Goal: Obtain resource: Obtain resource

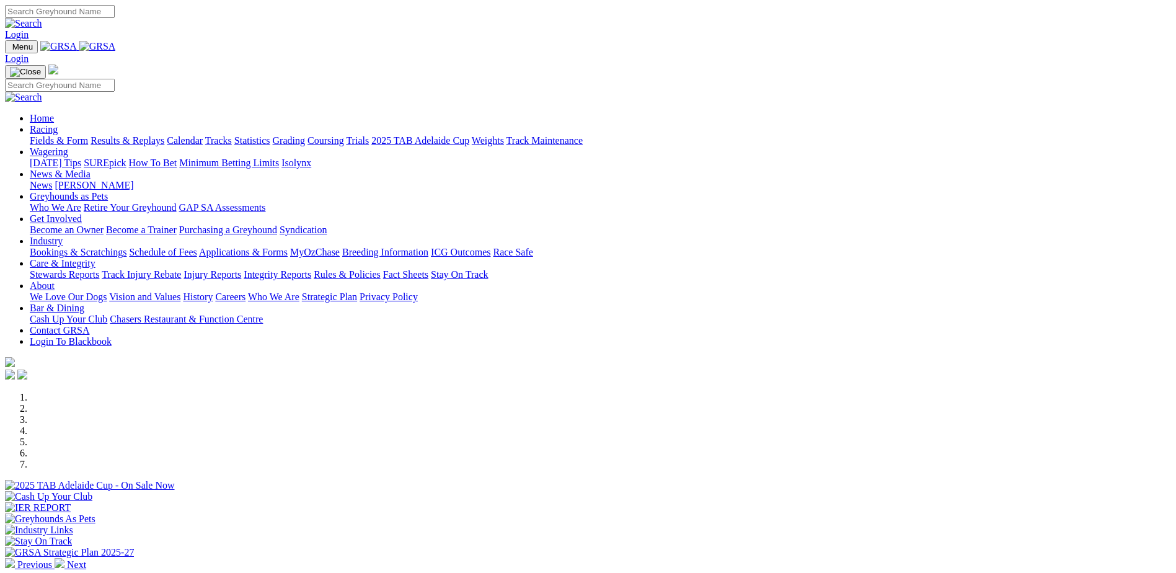
scroll to position [372, 0]
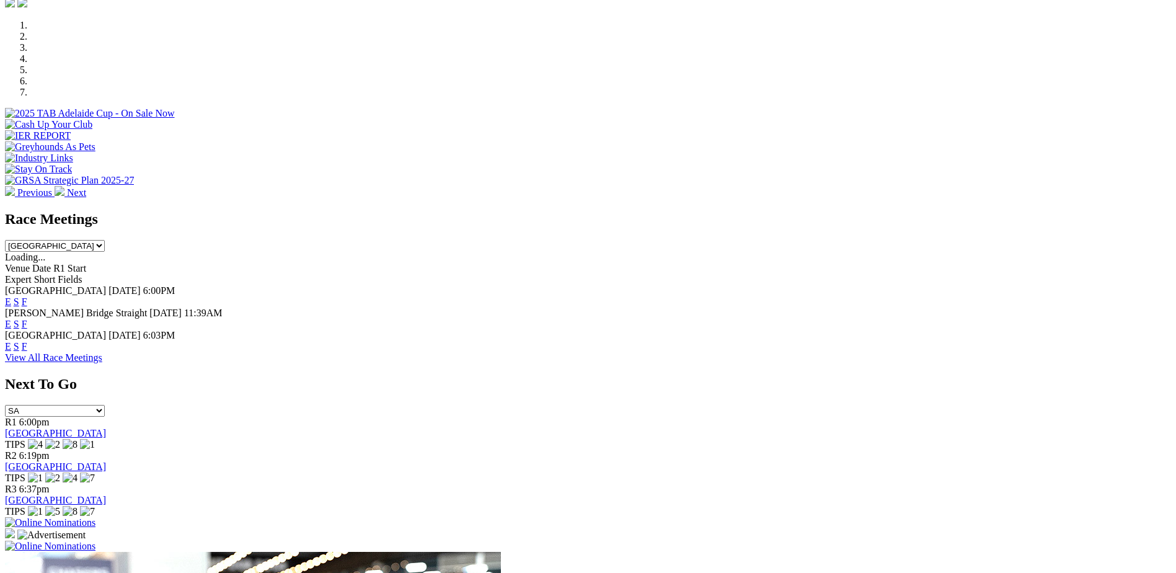
click at [27, 296] on link "F" at bounding box center [25, 301] width 6 height 11
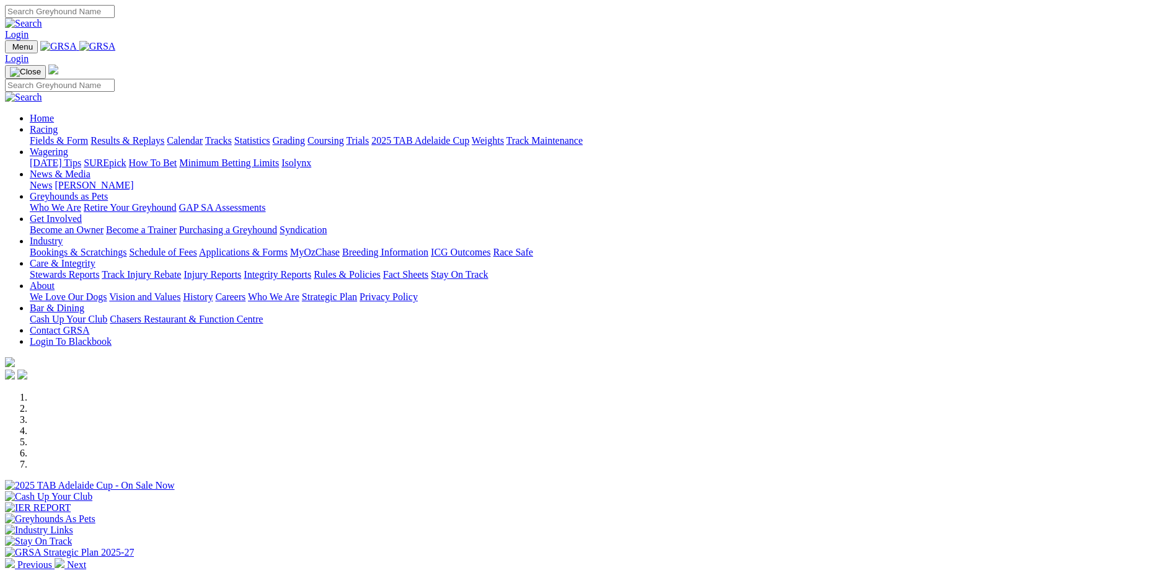
scroll to position [372, 0]
